Goal: Download file/media

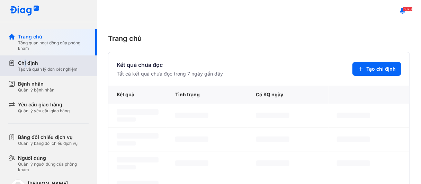
click at [25, 62] on div "Chỉ định" at bounding box center [48, 63] width 60 height 7
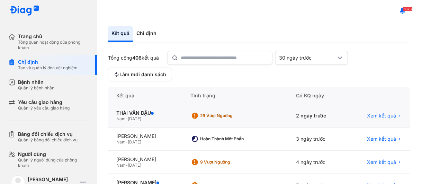
scroll to position [57, 0]
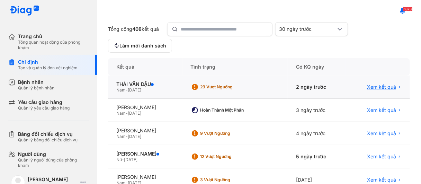
click at [375, 84] on span "Xem kết quả" at bounding box center [381, 87] width 29 height 6
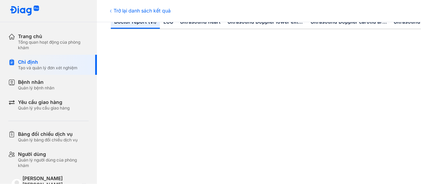
scroll to position [29, 0]
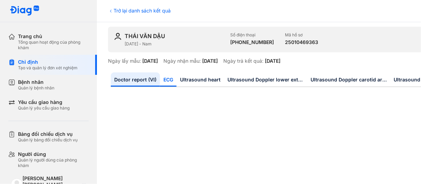
click at [167, 78] on link "ECG" at bounding box center [168, 79] width 17 height 14
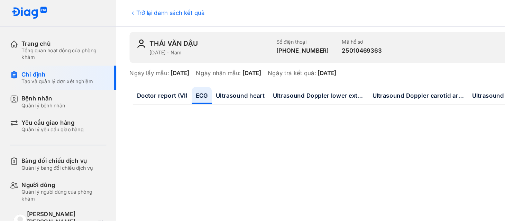
scroll to position [0, 0]
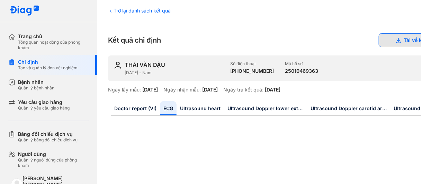
click at [407, 37] on button "Tải về kết quả" at bounding box center [416, 40] width 74 height 14
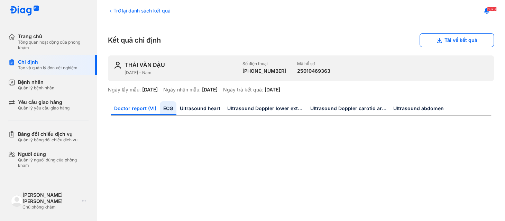
click at [133, 107] on link "Doctor report (VI)" at bounding box center [135, 108] width 49 height 14
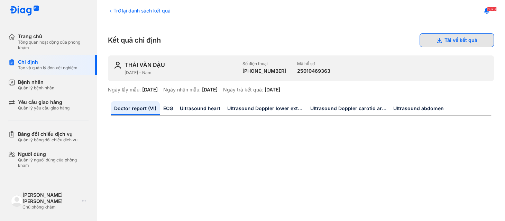
click at [420, 37] on button "Tải về kết quả" at bounding box center [457, 40] width 74 height 14
click at [134, 110] on link "Doctor report (VI)" at bounding box center [135, 108] width 49 height 14
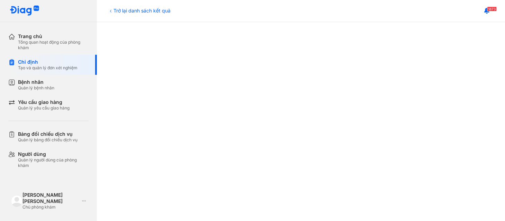
scroll to position [190, 0]
